Goal: Task Accomplishment & Management: Use online tool/utility

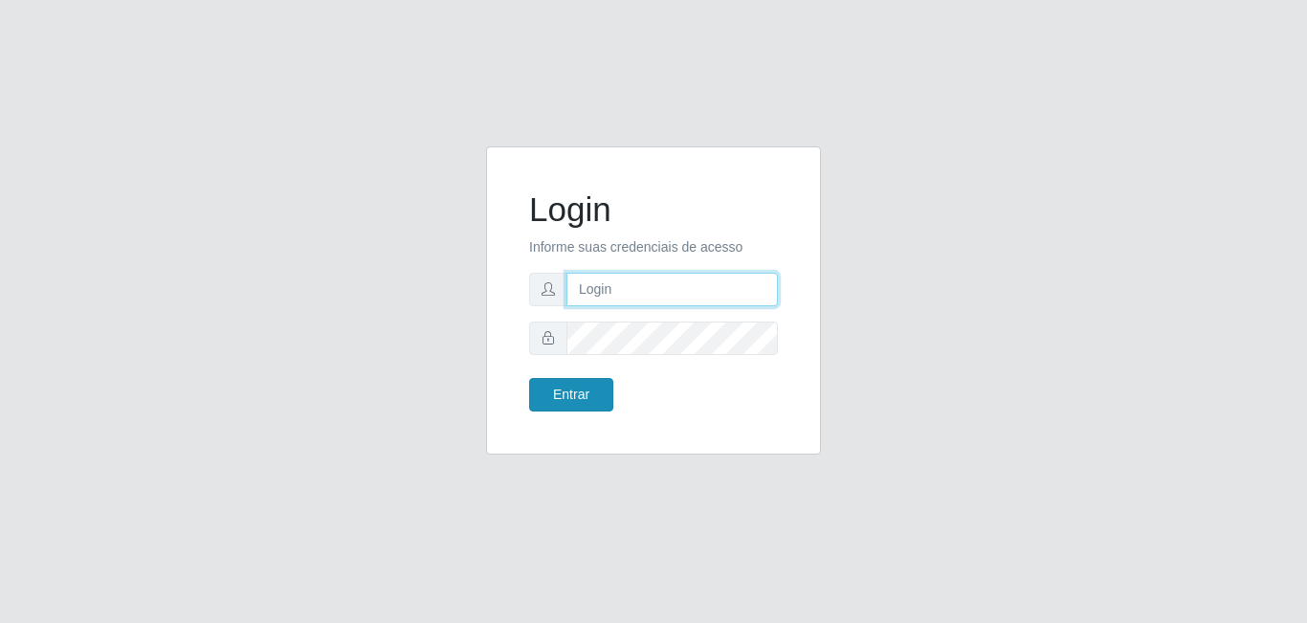
type input "[EMAIL_ADDRESS][DOMAIN_NAME]"
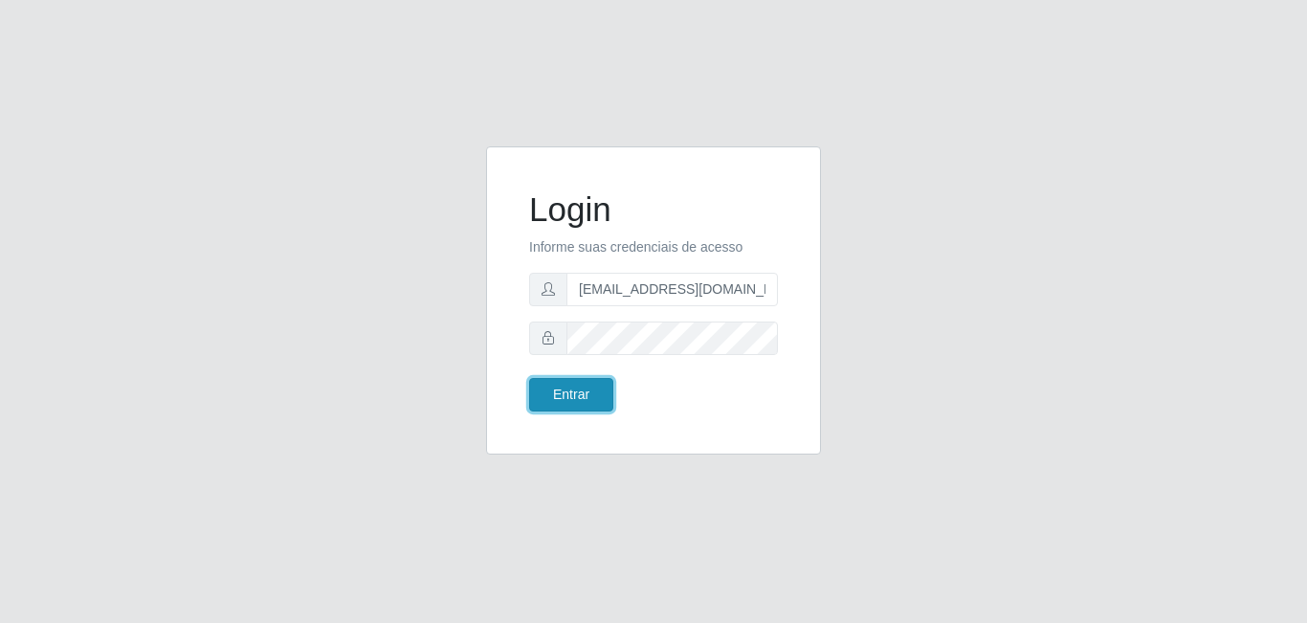
click at [562, 399] on button "Entrar" at bounding box center [571, 394] width 84 height 33
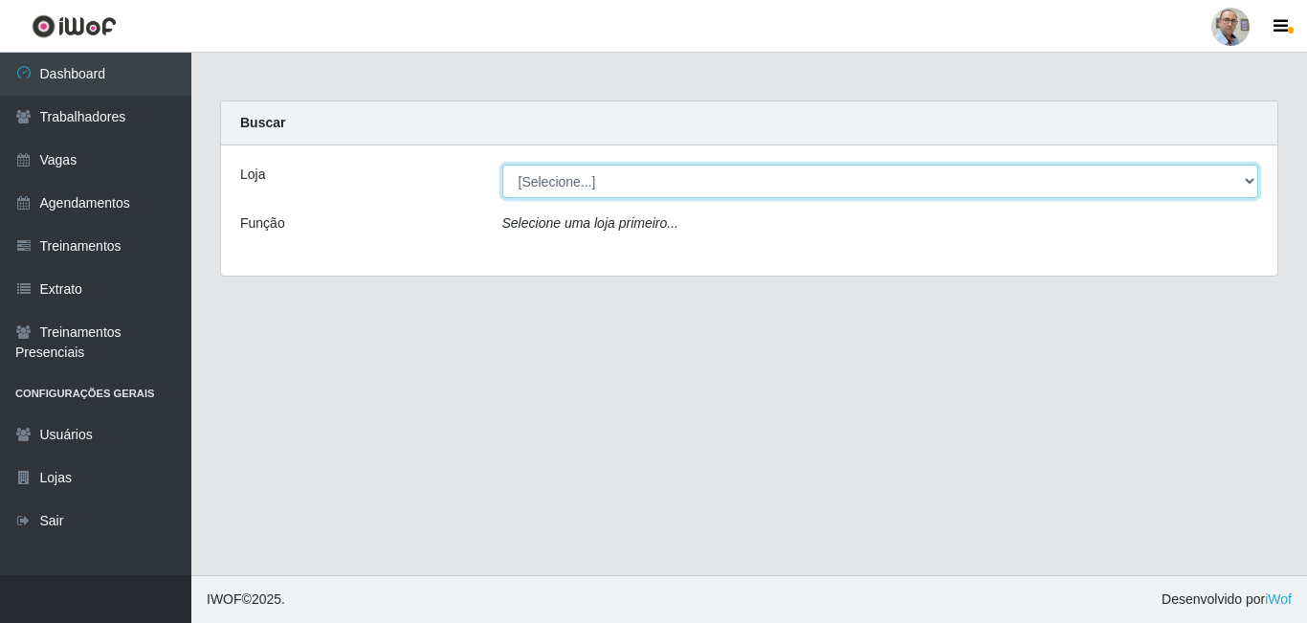
click at [610, 184] on select "[Selecione...] Mar Vermelho - Loja 04" at bounding box center [880, 181] width 757 height 33
select select "251"
click at [502, 165] on select "[Selecione...] Mar Vermelho - Loja 04" at bounding box center [880, 181] width 757 height 33
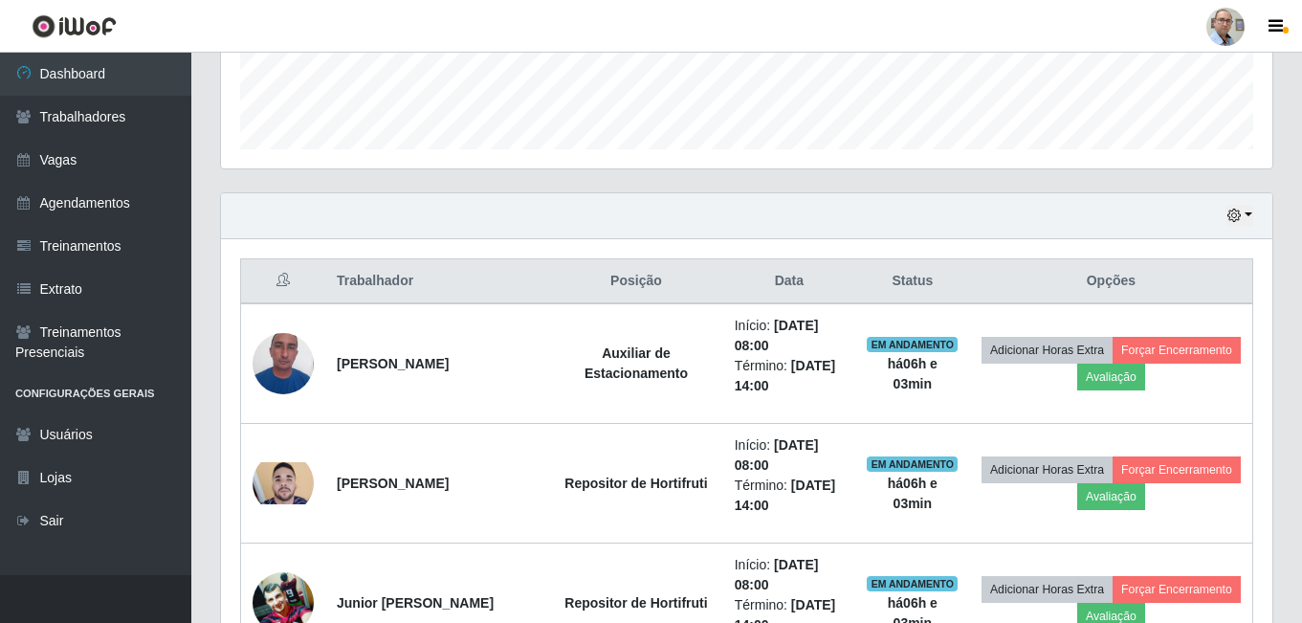
scroll to position [670, 0]
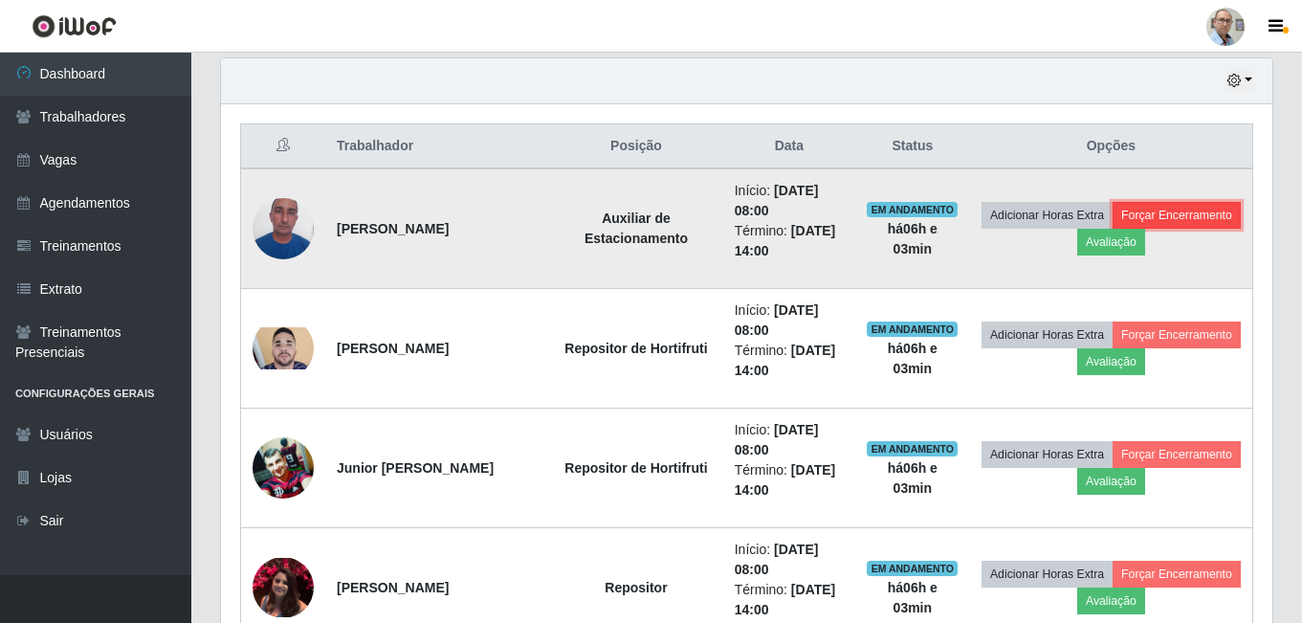
click at [1113, 229] on button "Forçar Encerramento" at bounding box center [1177, 215] width 128 height 27
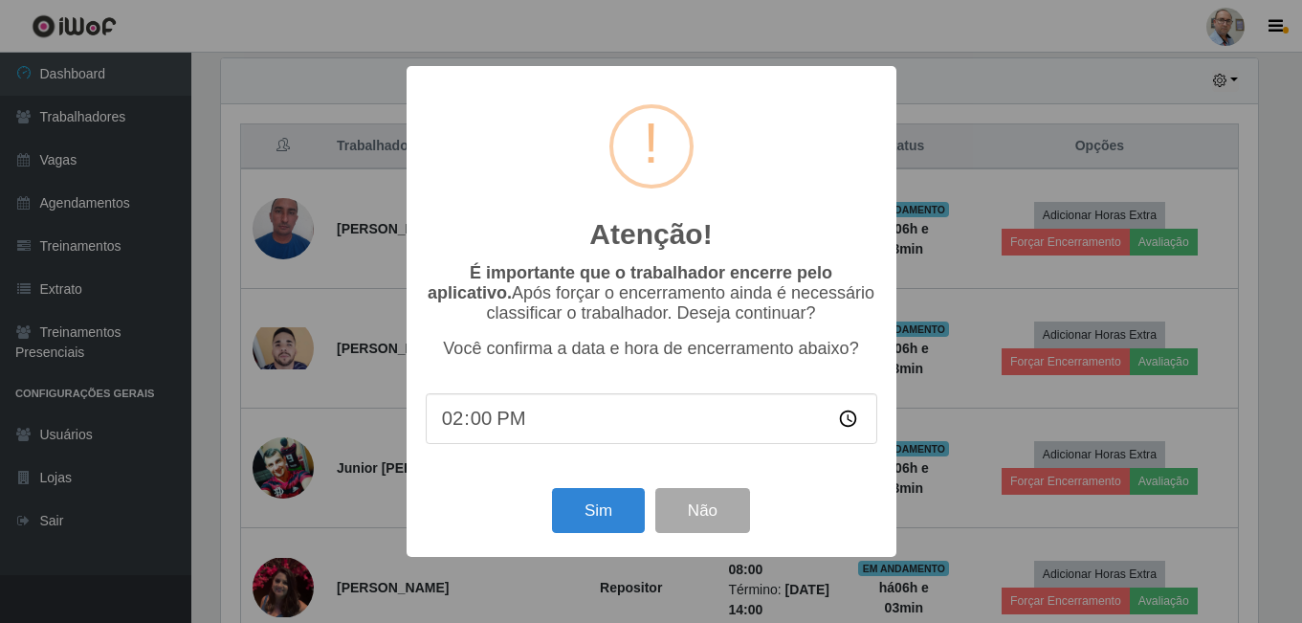
scroll to position [397, 1042]
click at [594, 518] on button "Sim" at bounding box center [600, 510] width 93 height 45
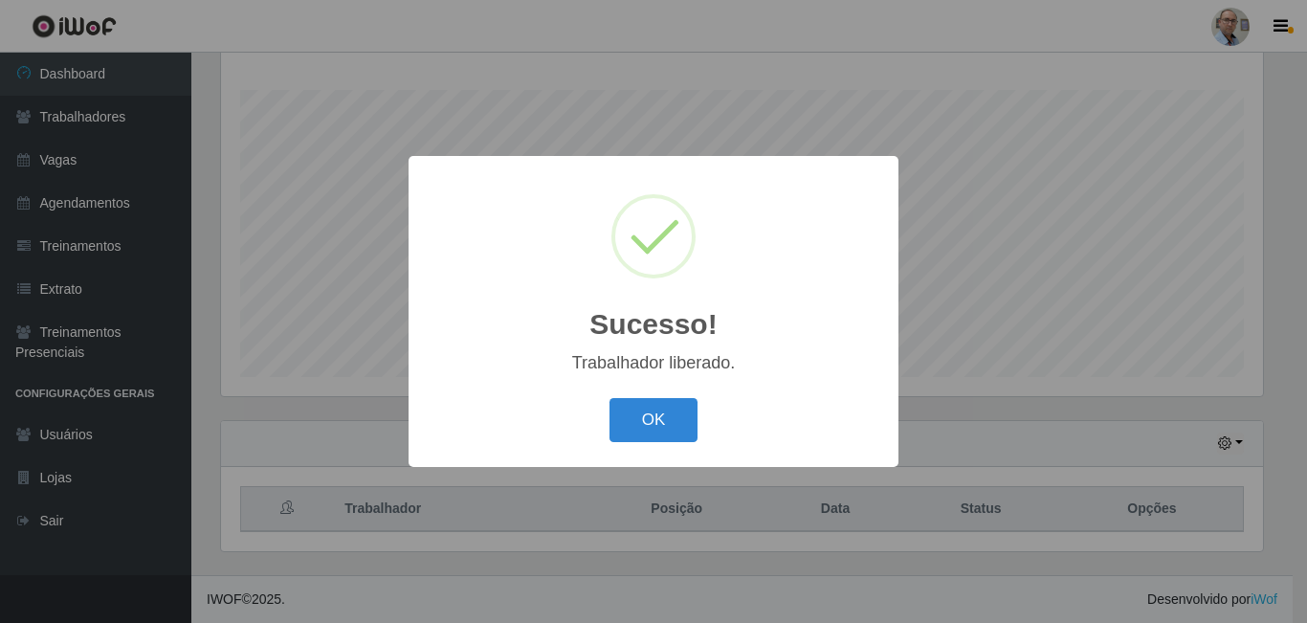
click at [952, 425] on div "Sucesso! × Trabalhador liberado. OK Cancel" at bounding box center [653, 311] width 1307 height 623
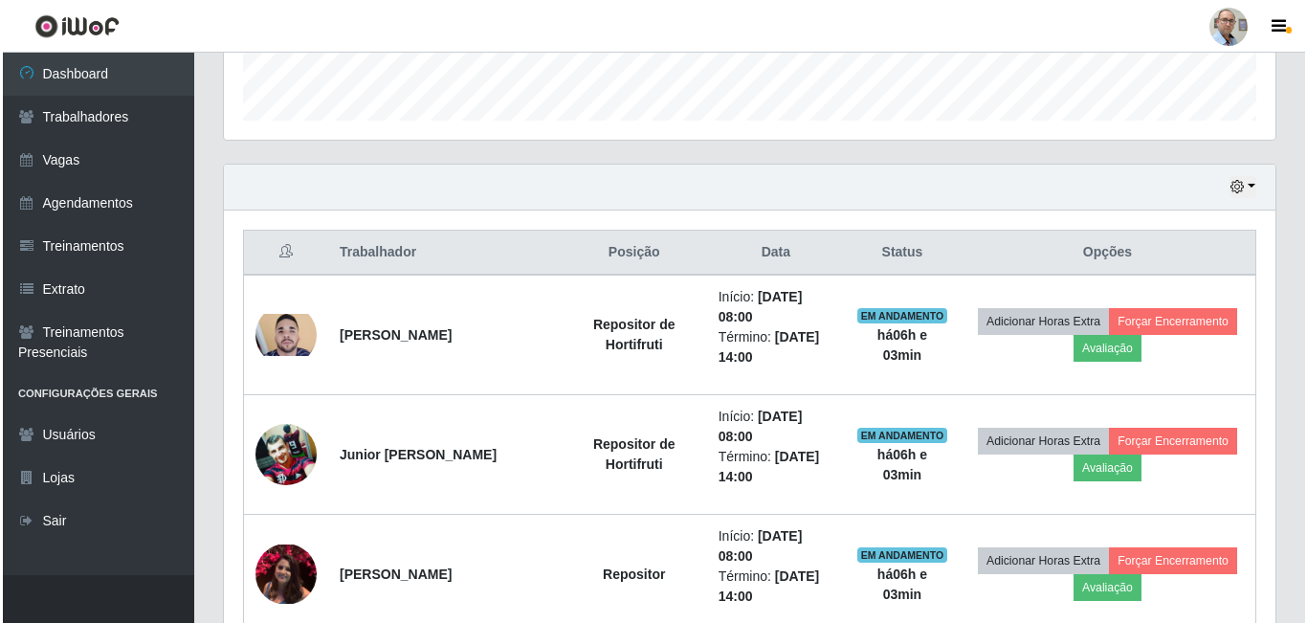
scroll to position [690, 0]
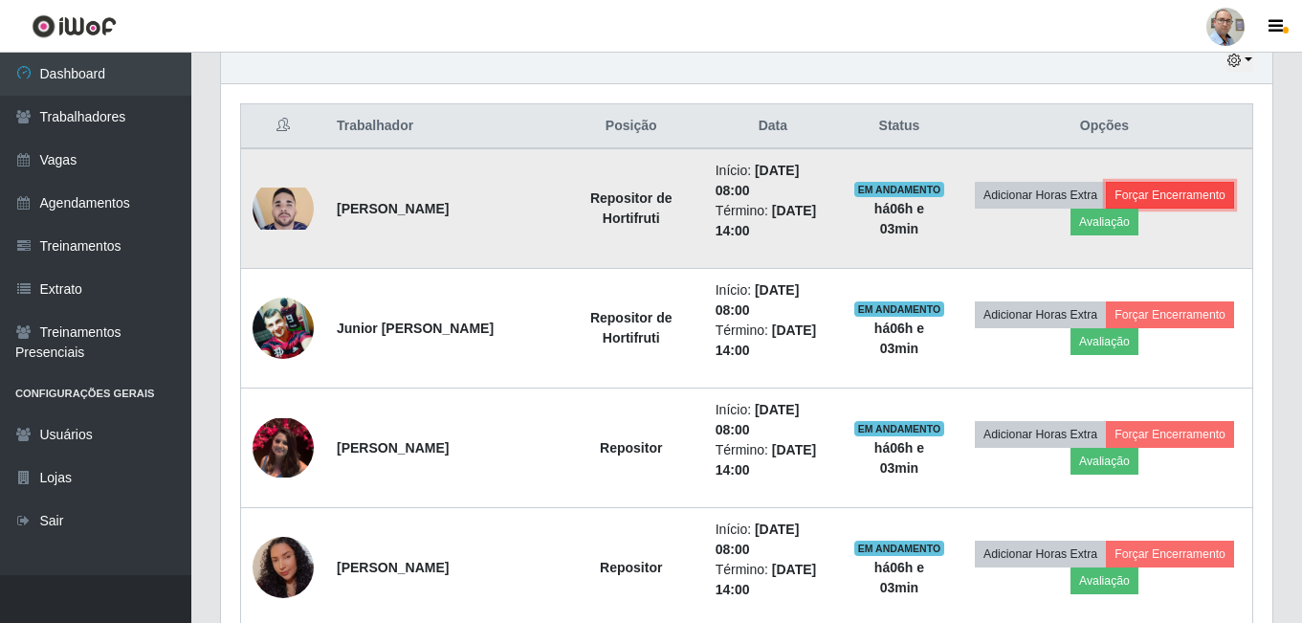
click at [1168, 193] on button "Forçar Encerramento" at bounding box center [1170, 195] width 128 height 27
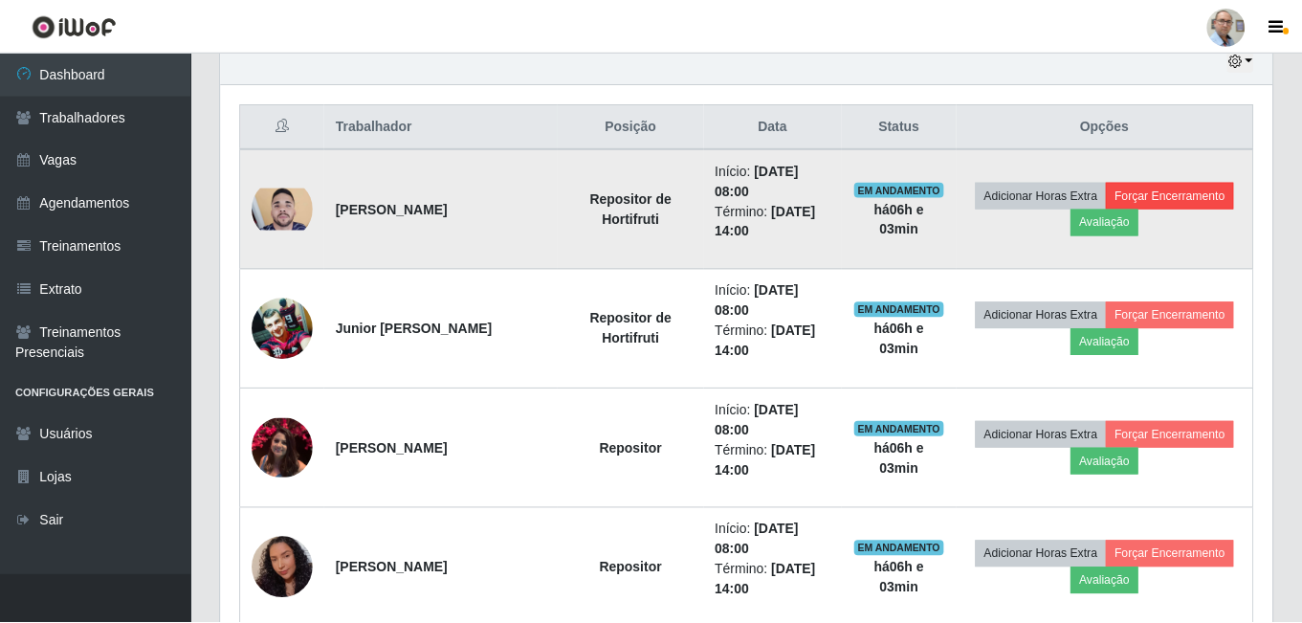
scroll to position [397, 1042]
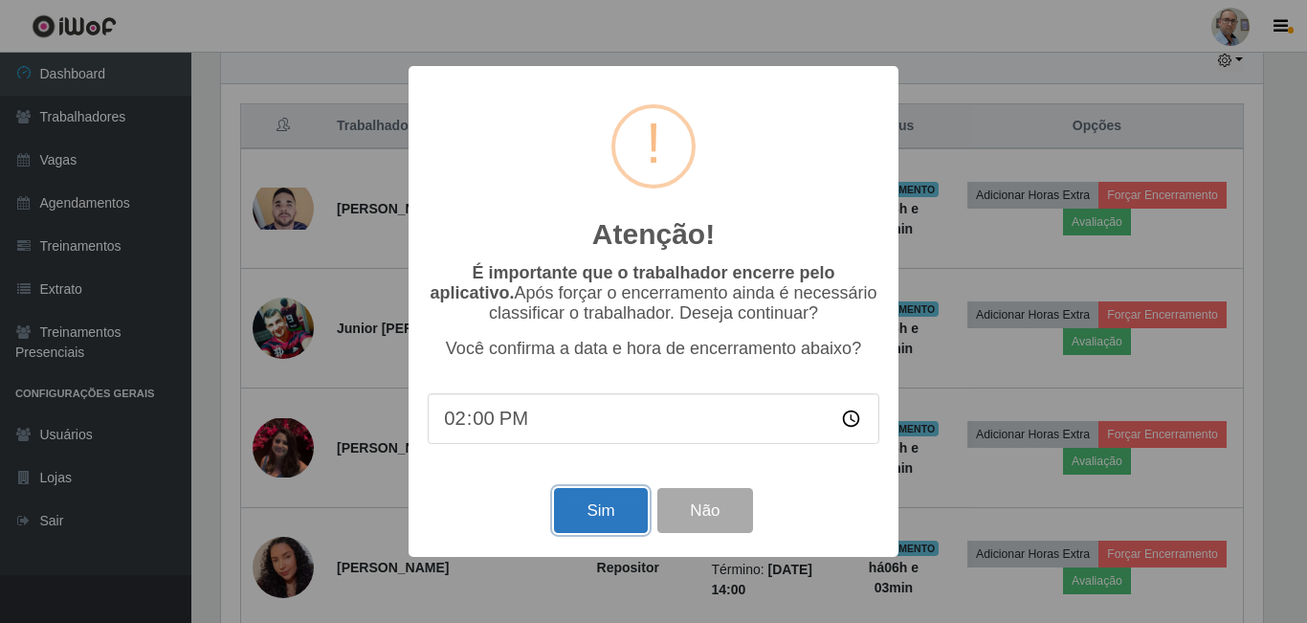
click at [586, 515] on button "Sim" at bounding box center [600, 510] width 93 height 45
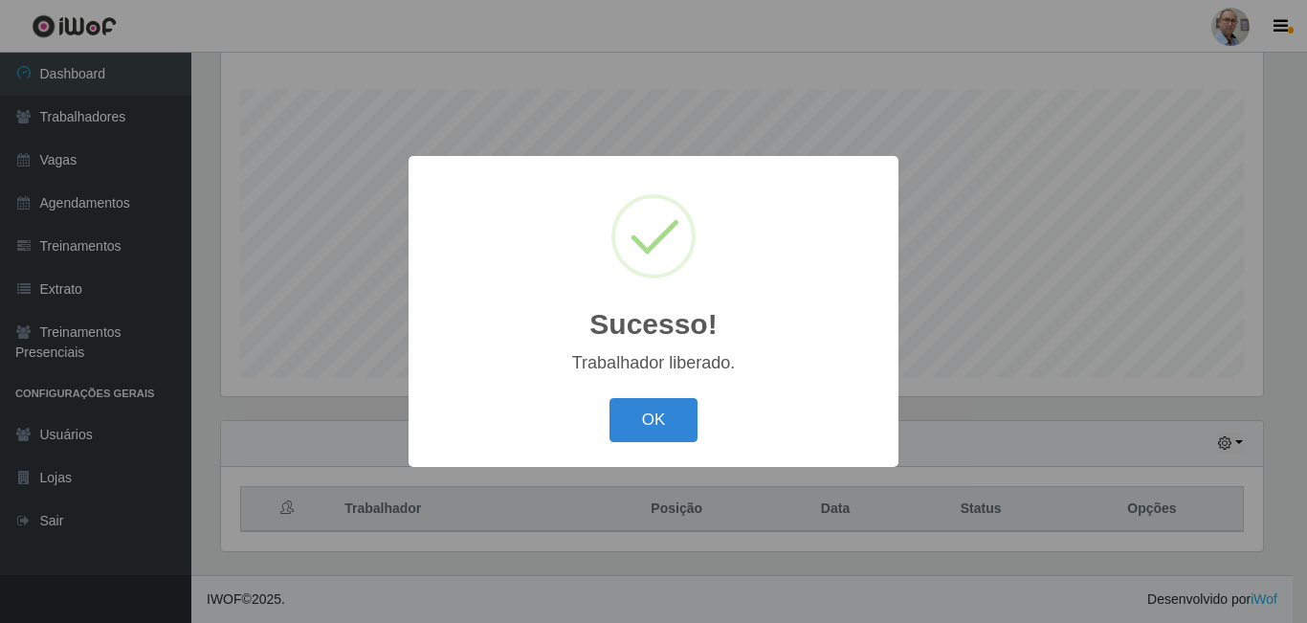
click at [903, 407] on div "Sucesso! × Trabalhador liberado. OK Cancel" at bounding box center [653, 311] width 1307 height 623
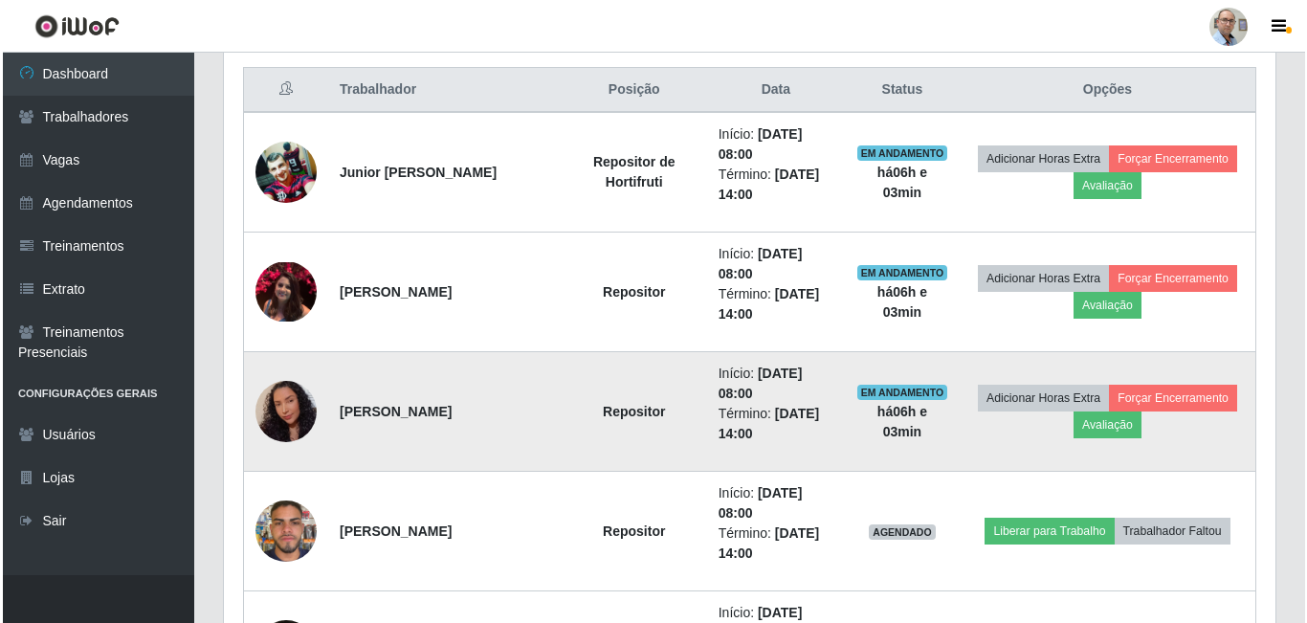
scroll to position [881, 0]
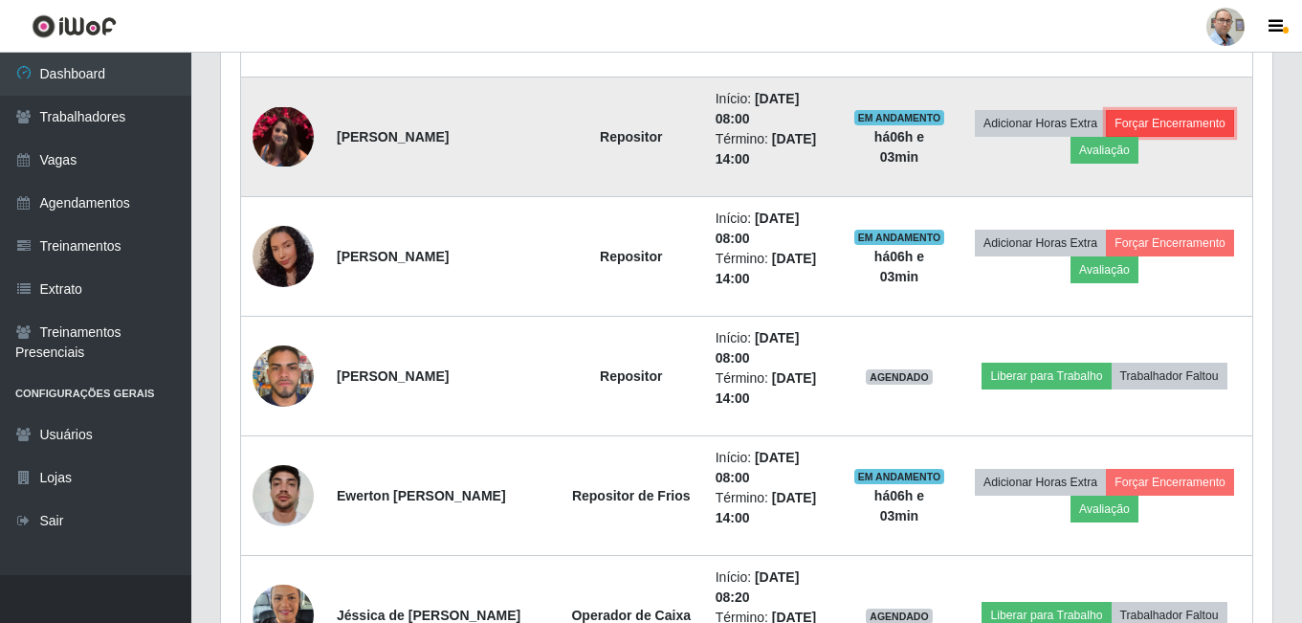
click at [1179, 117] on button "Forçar Encerramento" at bounding box center [1170, 123] width 128 height 27
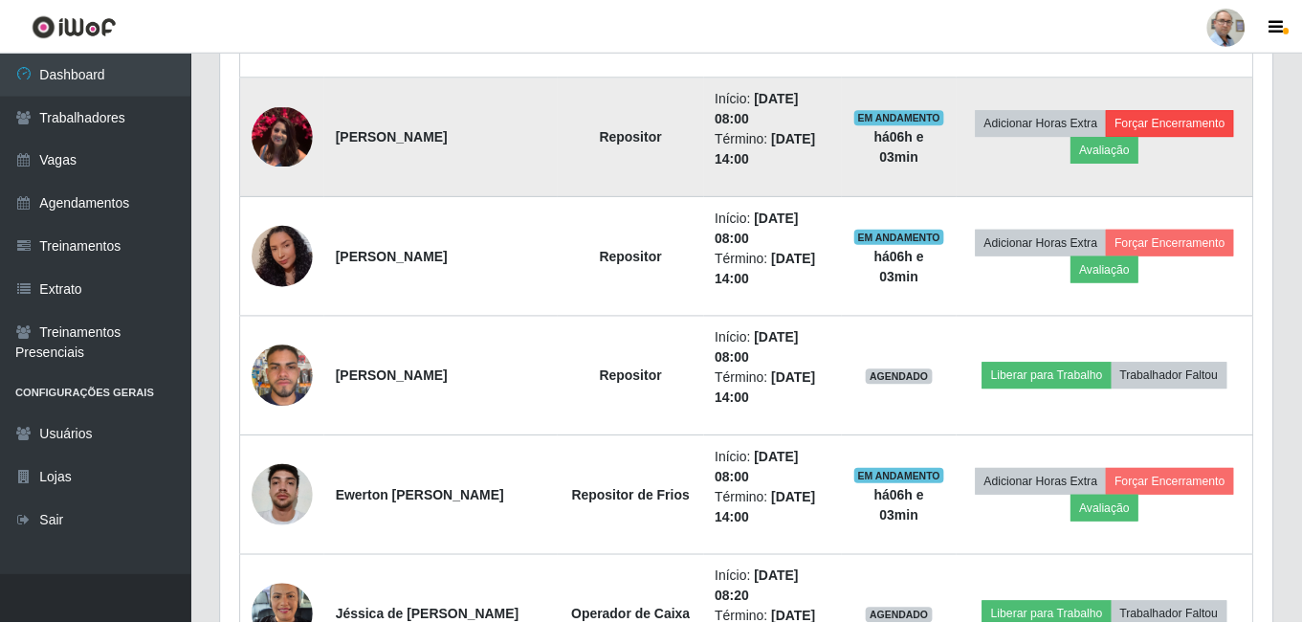
scroll to position [397, 1042]
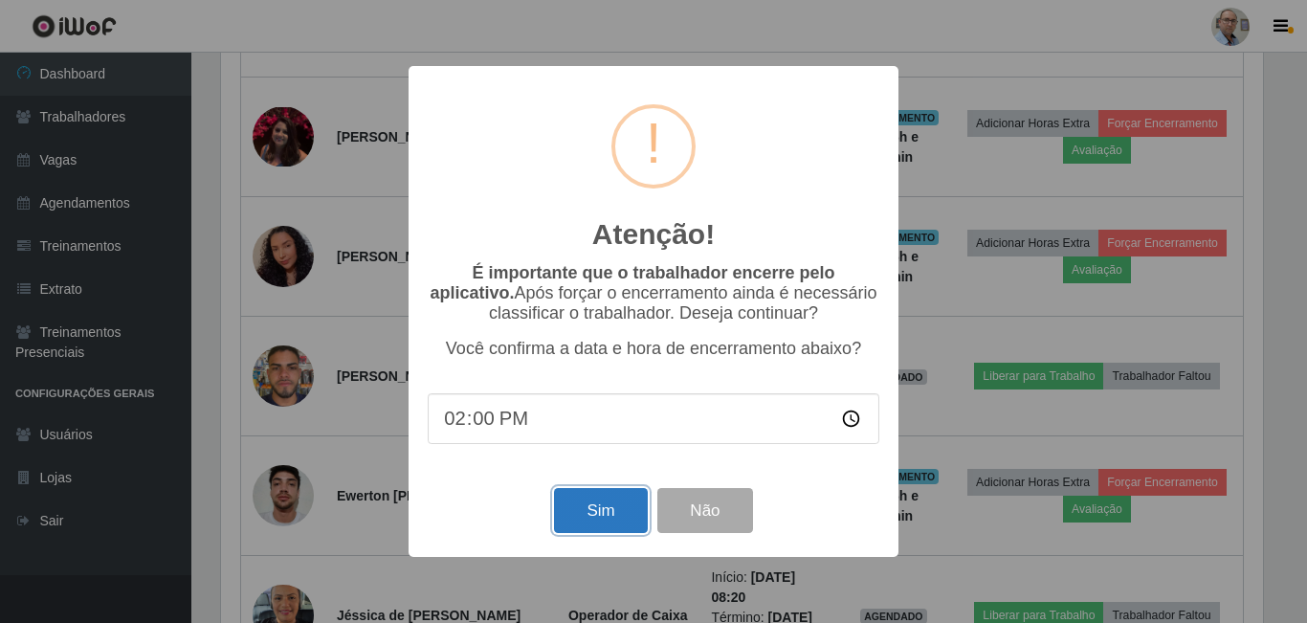
click at [627, 525] on button "Sim" at bounding box center [600, 510] width 93 height 45
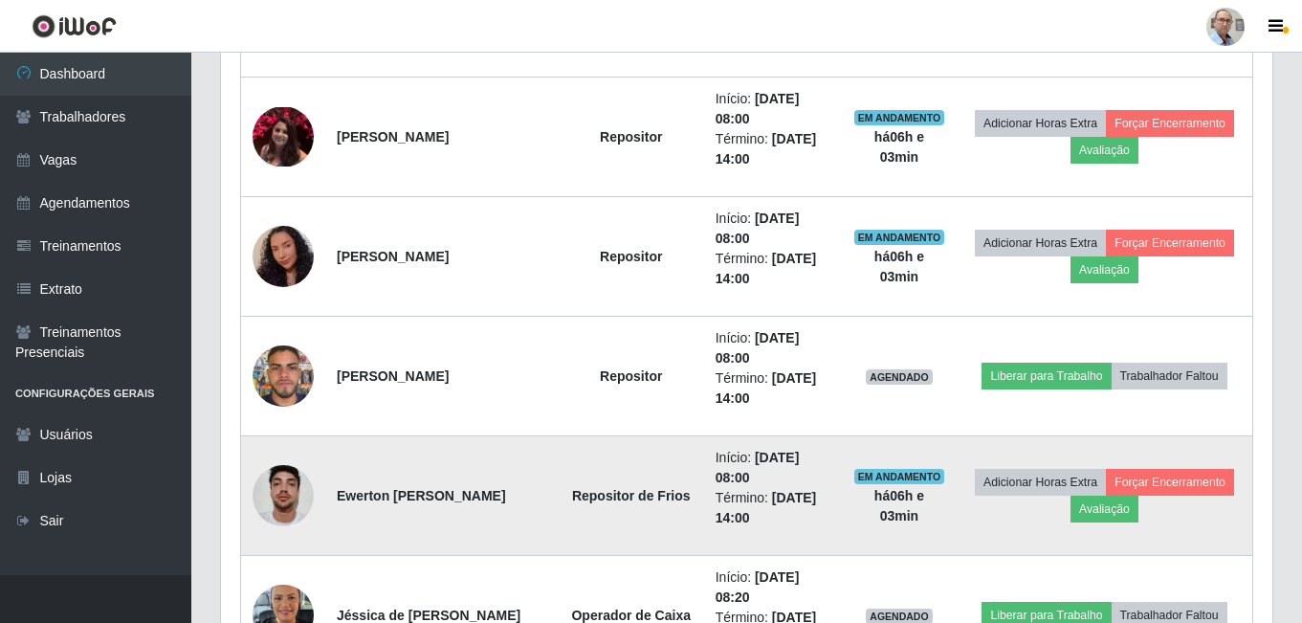
scroll to position [0, 0]
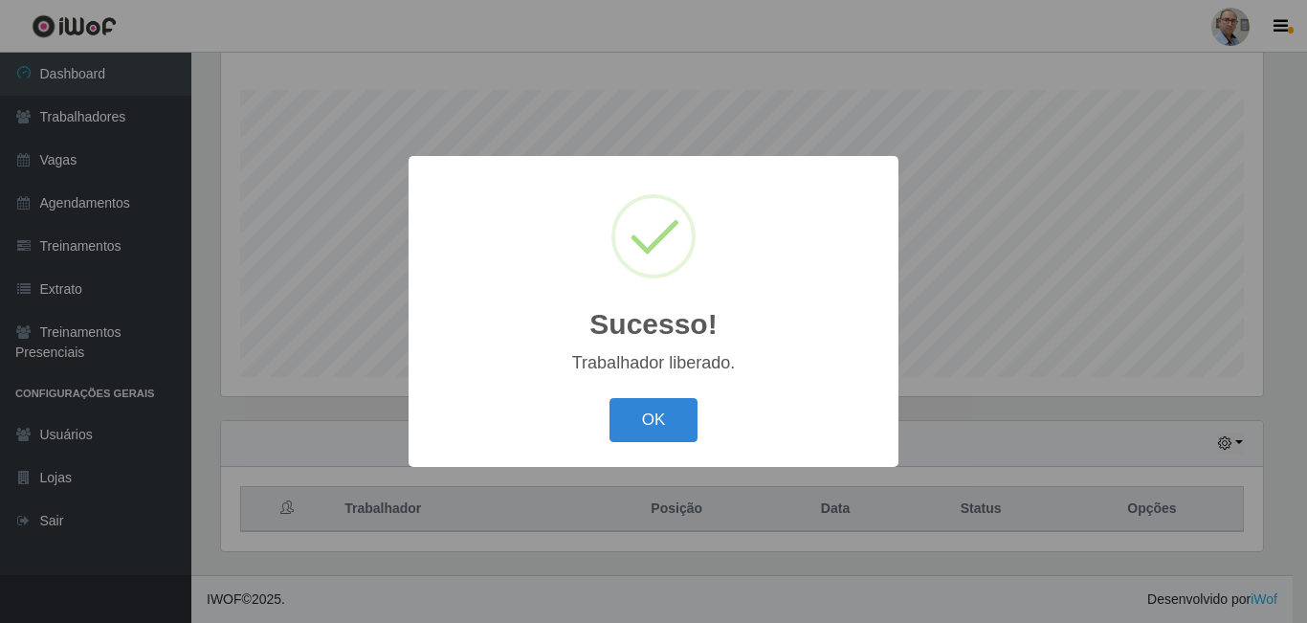
click at [916, 431] on div "Sucesso! × Trabalhador liberado. OK Cancel" at bounding box center [653, 311] width 1307 height 623
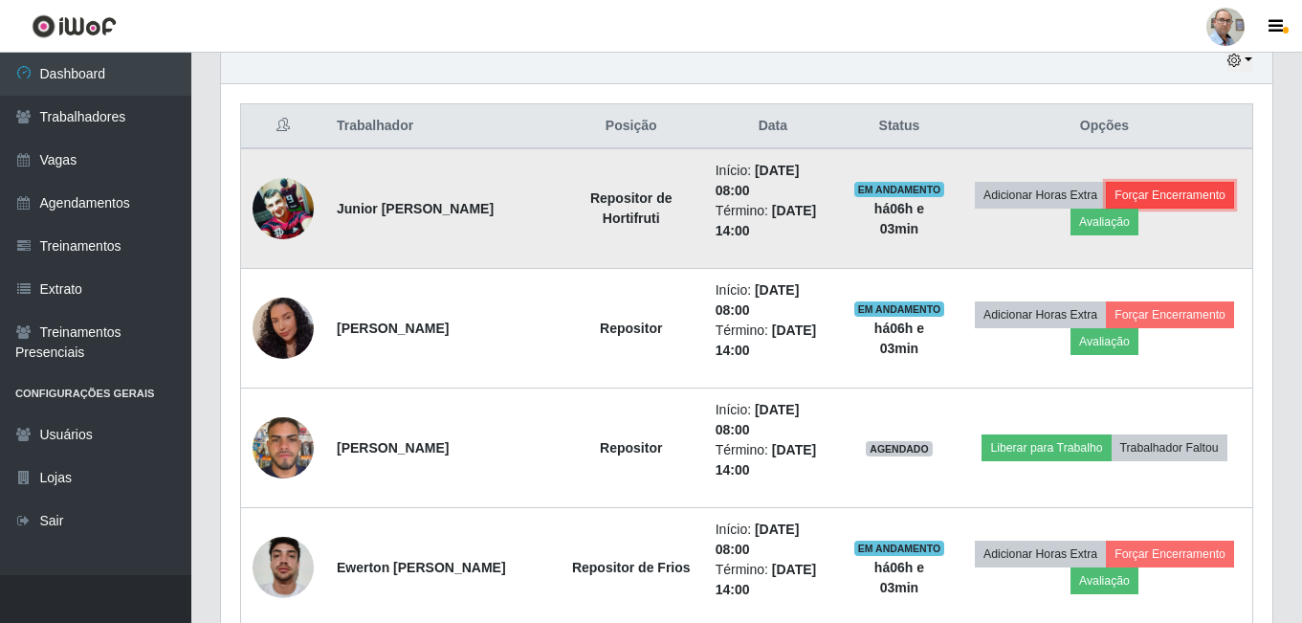
click at [1161, 187] on button "Forçar Encerramento" at bounding box center [1170, 195] width 128 height 27
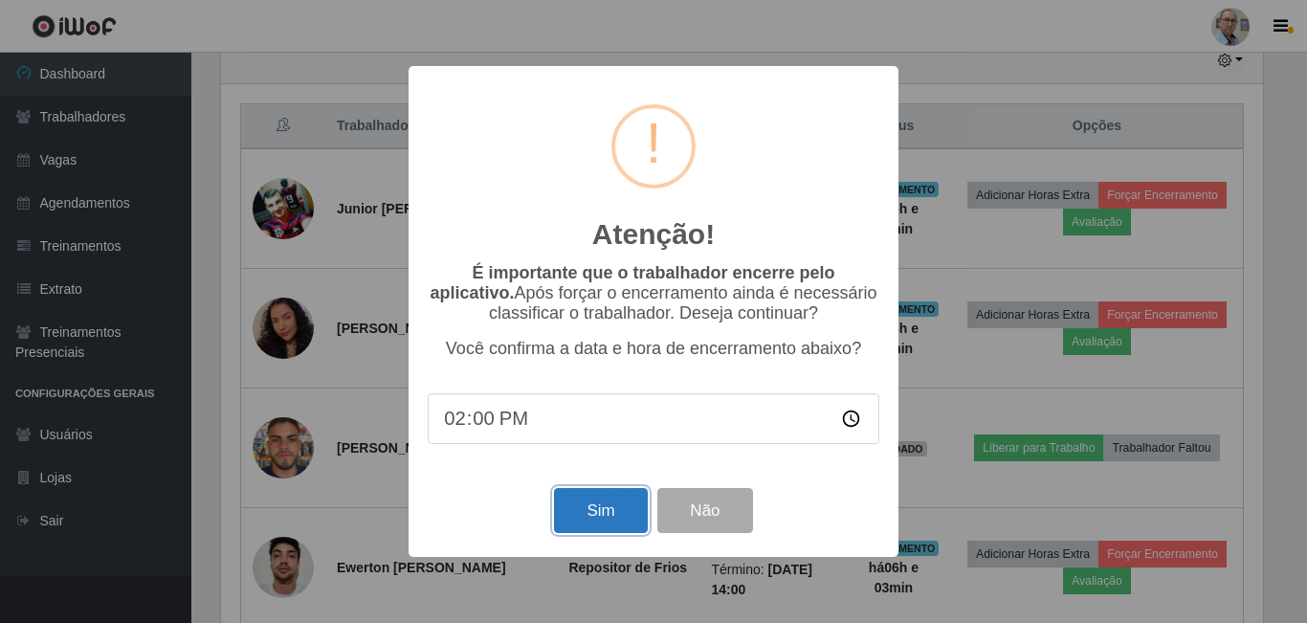
click at [601, 516] on button "Sim" at bounding box center [600, 510] width 93 height 45
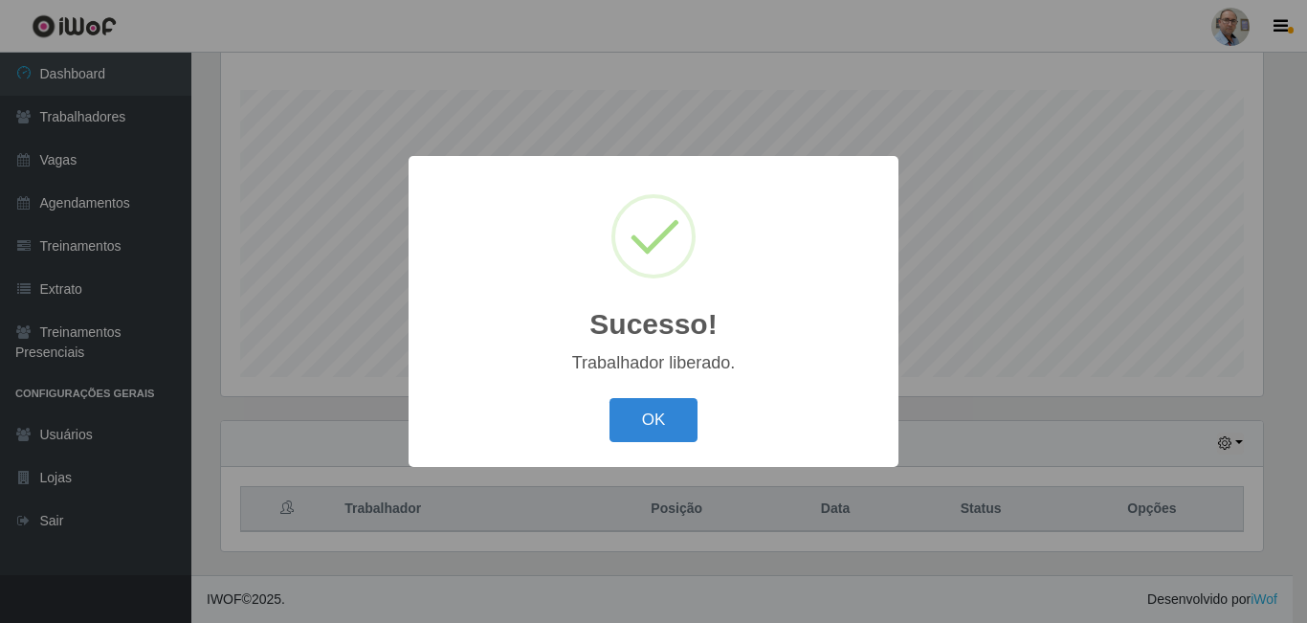
click at [914, 412] on div "Sucesso! × Trabalhador liberado. OK Cancel" at bounding box center [653, 311] width 1307 height 623
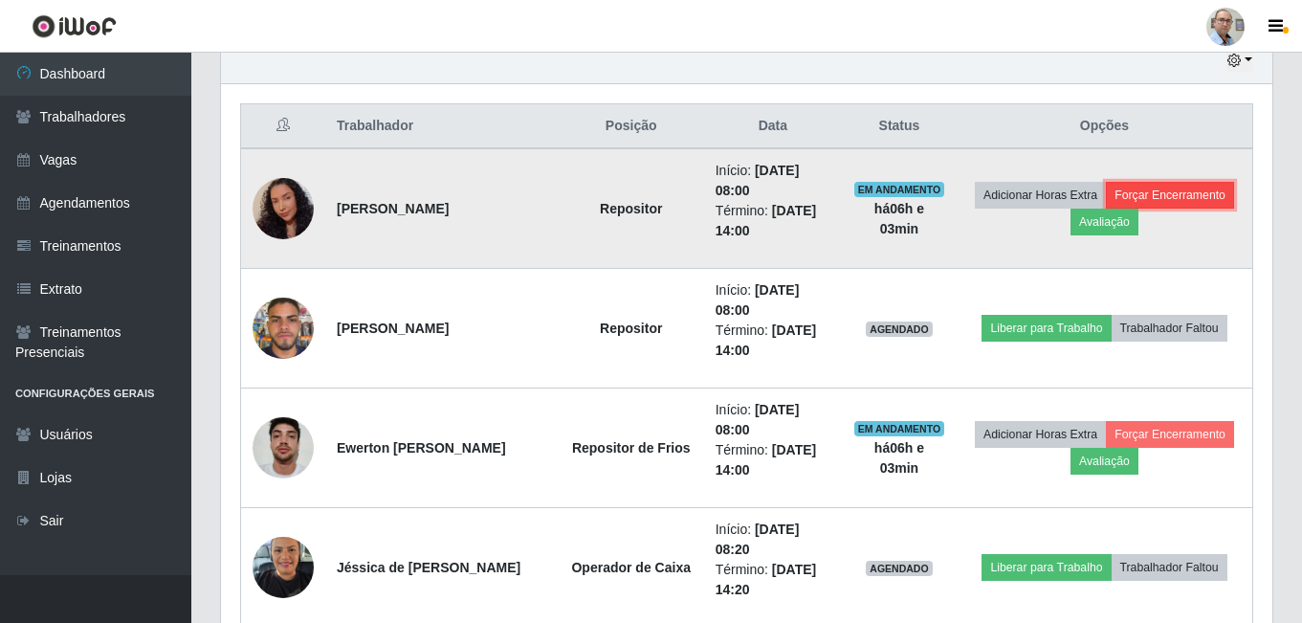
click at [1175, 188] on button "Forçar Encerramento" at bounding box center [1170, 195] width 128 height 27
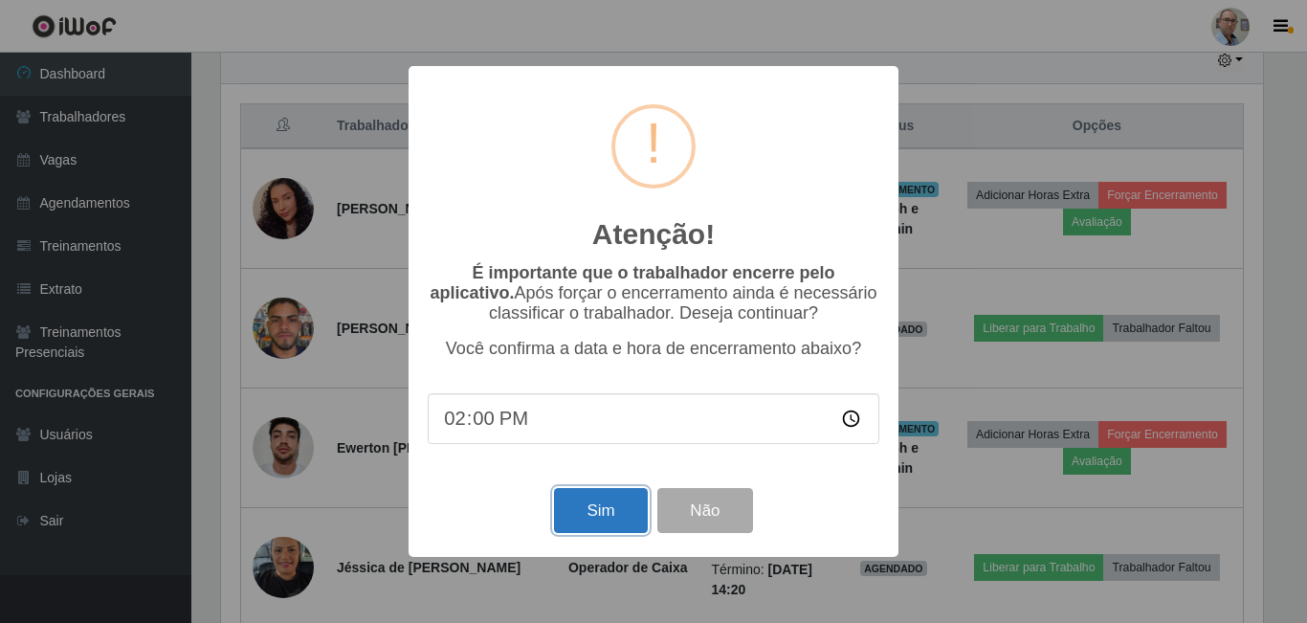
click at [631, 519] on button "Sim" at bounding box center [600, 510] width 93 height 45
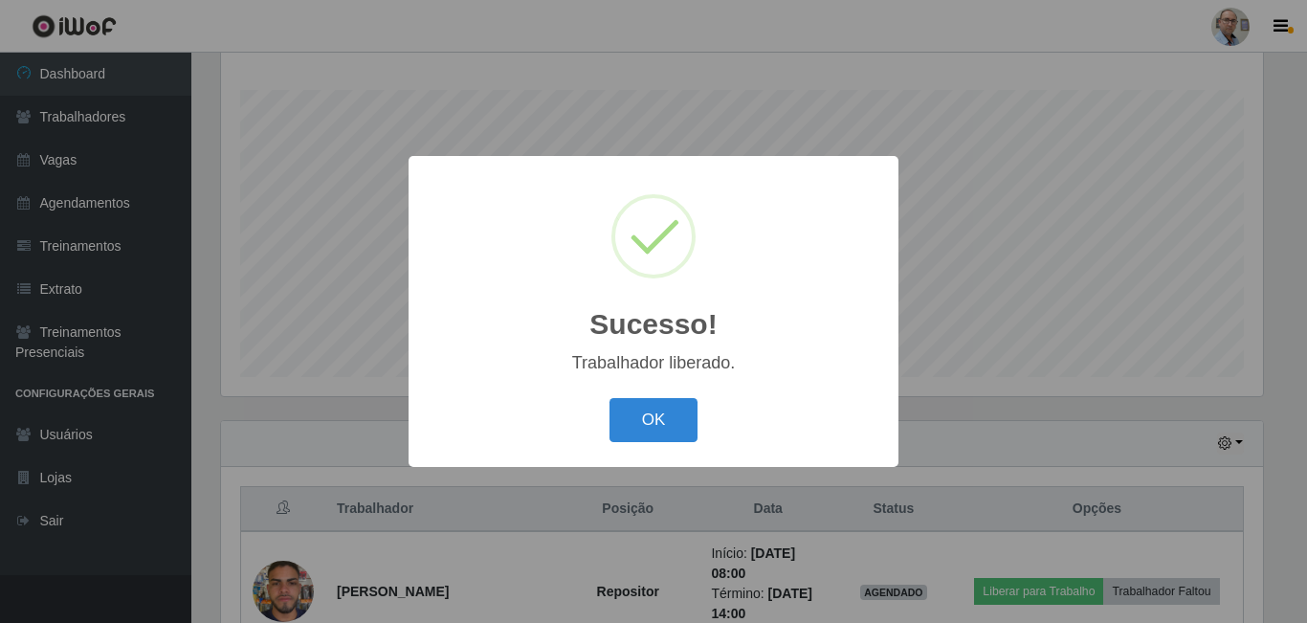
click at [930, 434] on div "Sucesso! × Trabalhador liberado. OK Cancel" at bounding box center [653, 311] width 1307 height 623
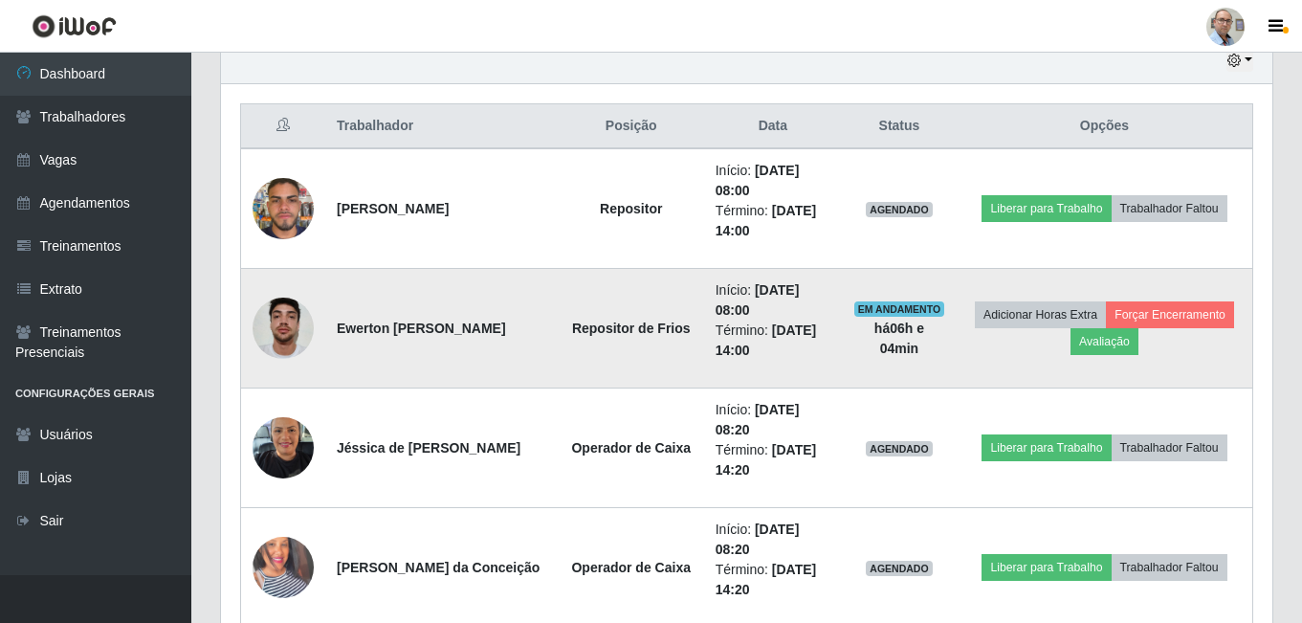
click at [285, 330] on img at bounding box center [283, 327] width 61 height 81
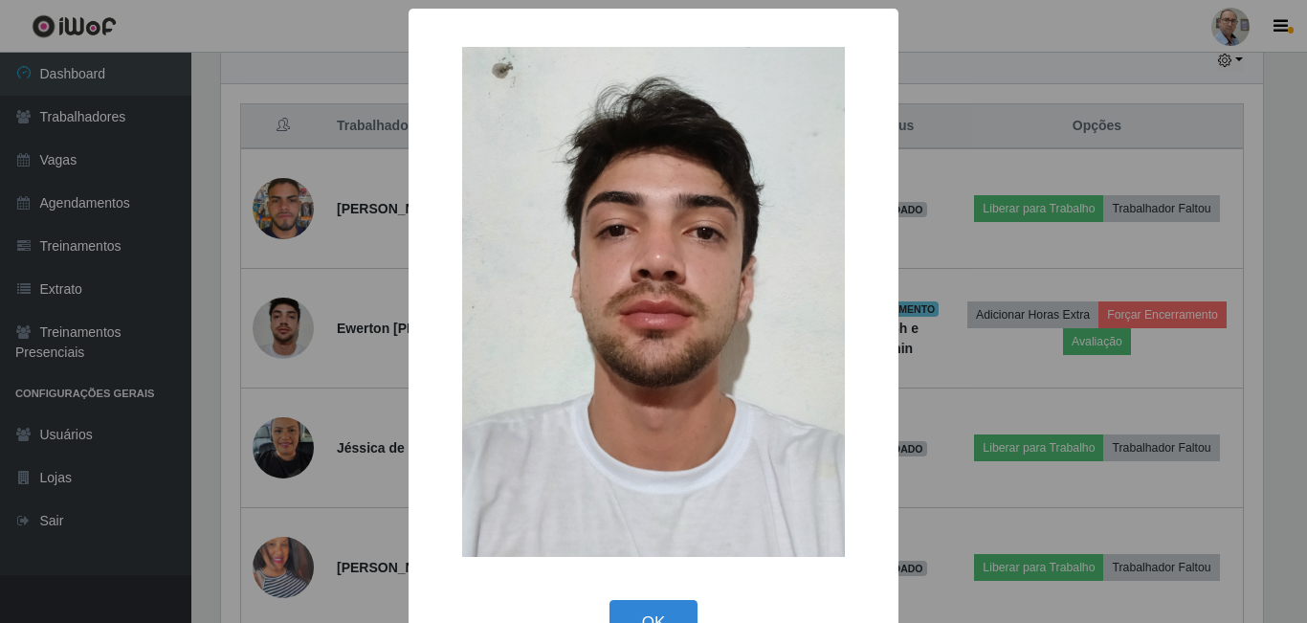
click at [375, 372] on div "× OK Cancel" at bounding box center [653, 311] width 1307 height 623
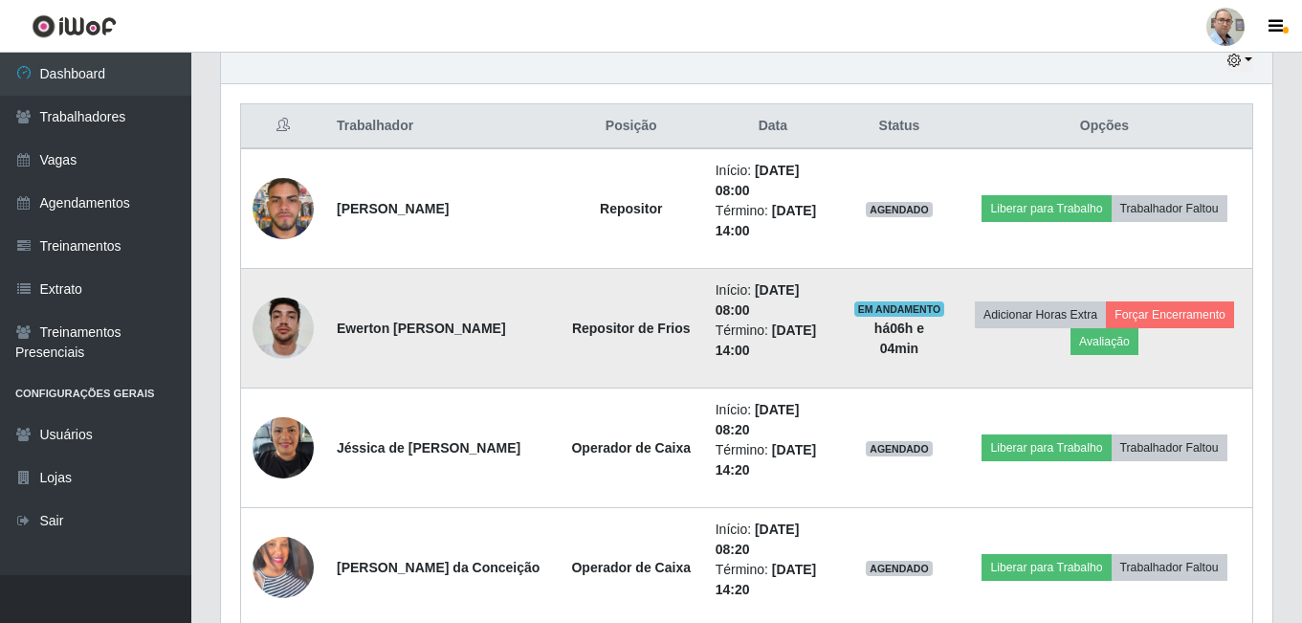
click at [1184, 331] on td "Adicionar Horas Extra Forçar Encerramento Avaliação" at bounding box center [1105, 329] width 297 height 120
click at [1189, 310] on button "Forçar Encerramento" at bounding box center [1170, 314] width 128 height 27
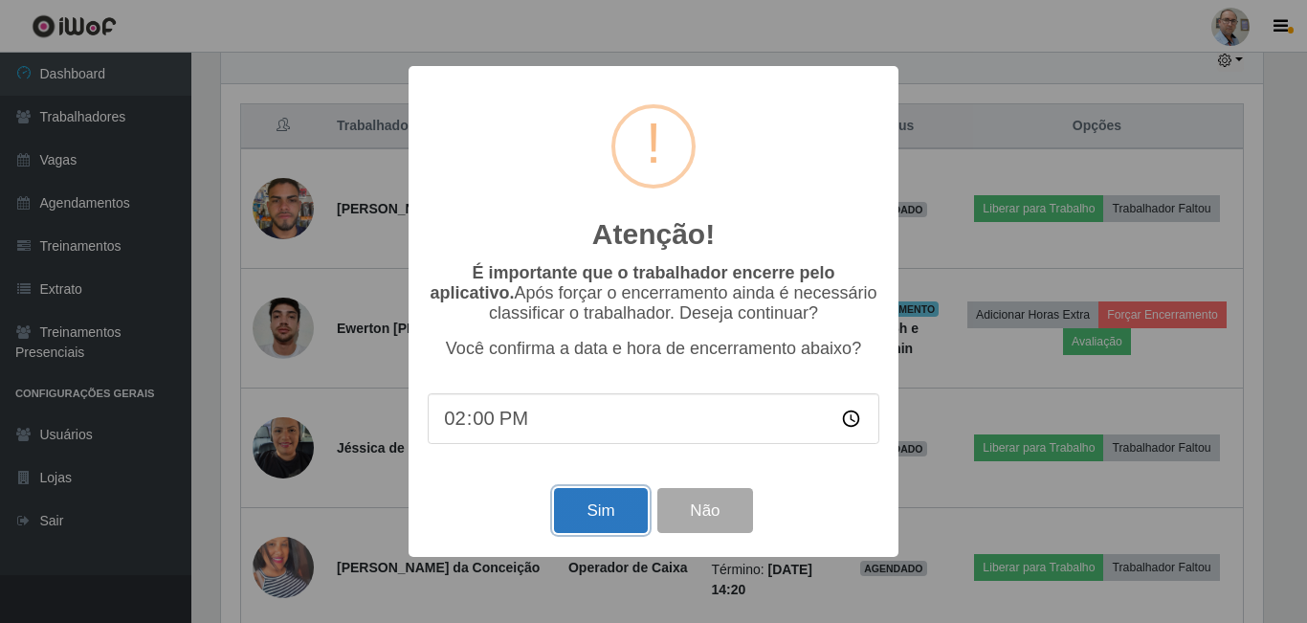
click at [579, 519] on button "Sim" at bounding box center [600, 510] width 93 height 45
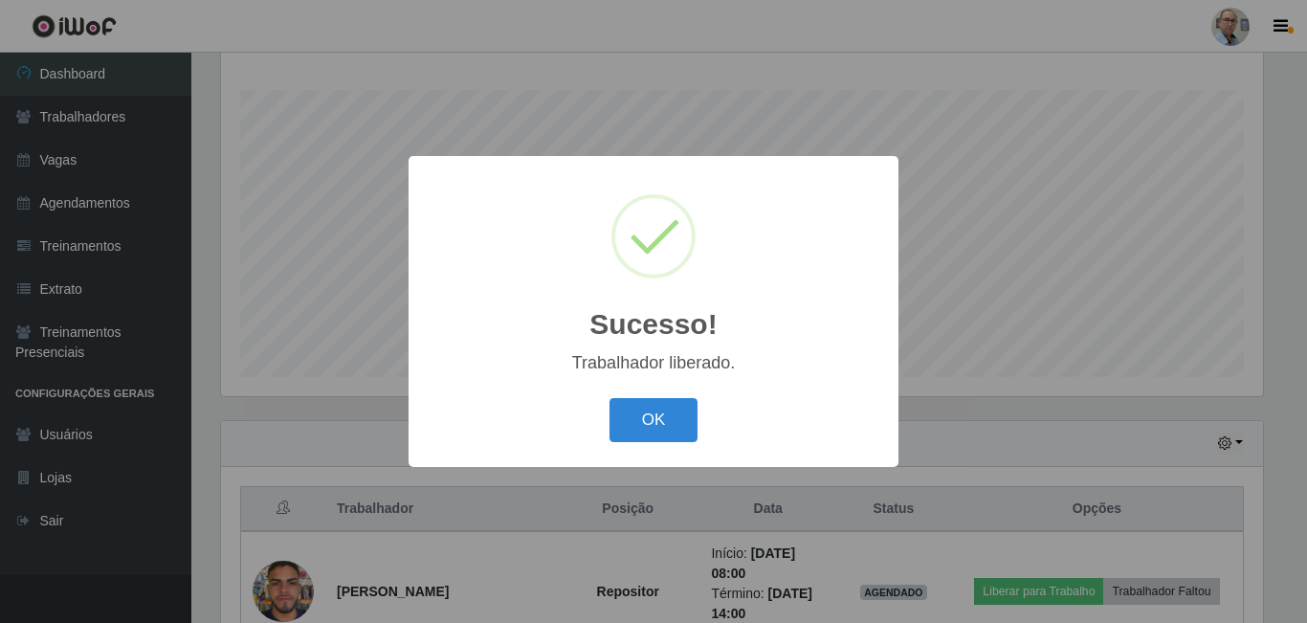
click at [1011, 384] on div "Sucesso! × Trabalhador liberado. OK Cancel" at bounding box center [653, 311] width 1307 height 623
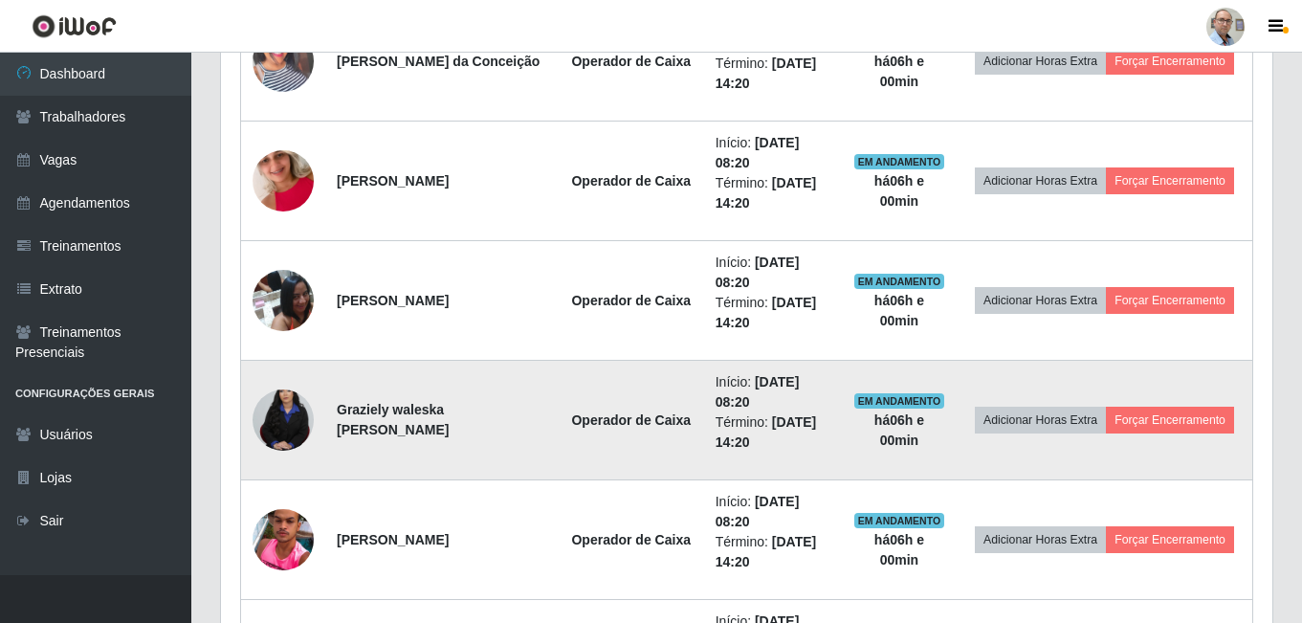
scroll to position [1168, 0]
